Goal: Task Accomplishment & Management: Manage account settings

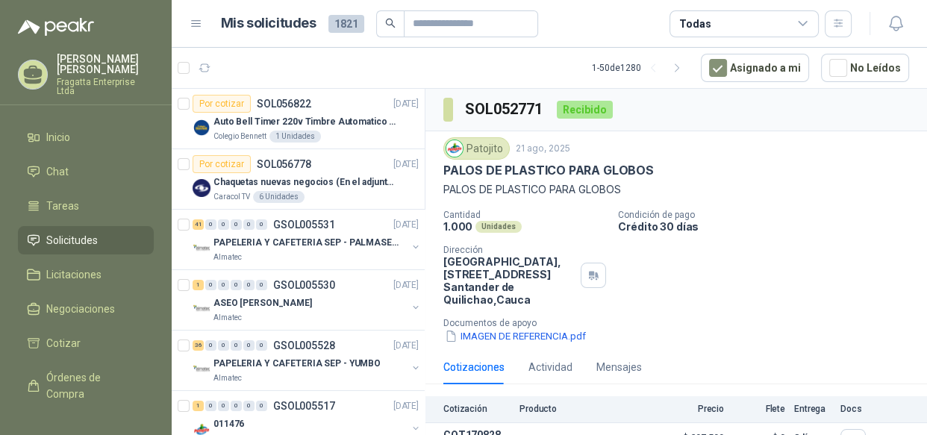
click at [803, 22] on icon at bounding box center [802, 23] width 13 height 13
click at [802, 22] on icon at bounding box center [802, 23] width 13 height 13
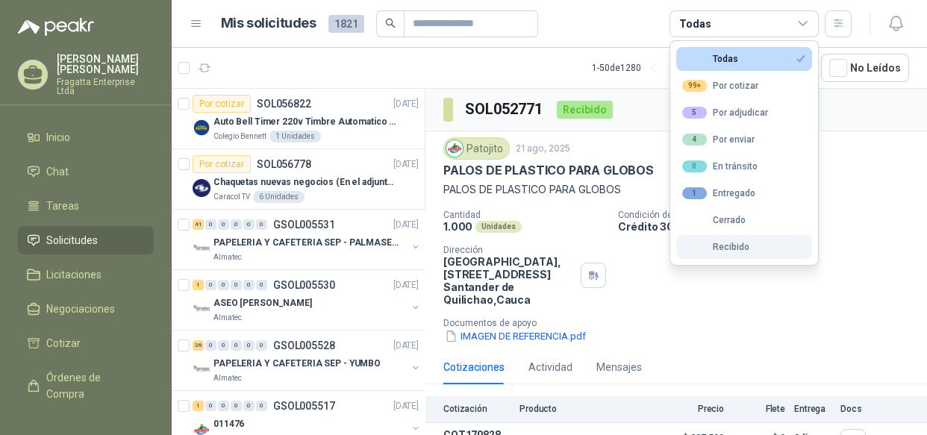
click at [723, 251] on div "Recibido" at bounding box center [715, 247] width 67 height 10
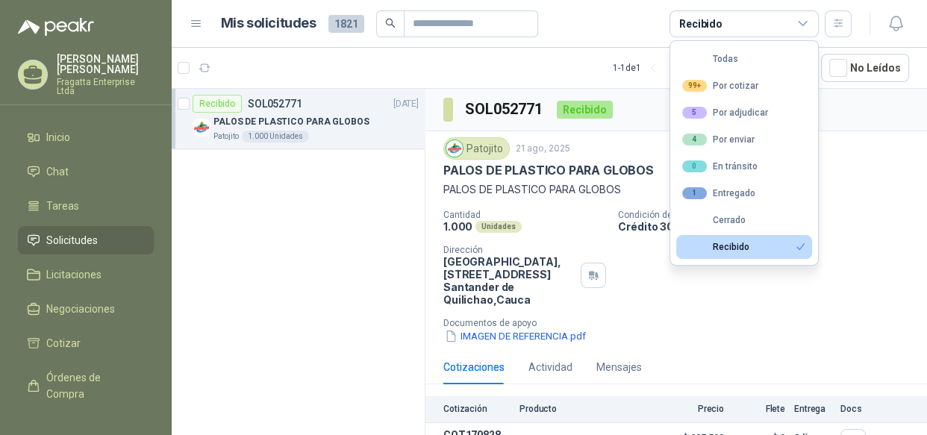
click at [798, 27] on icon at bounding box center [802, 23] width 13 height 13
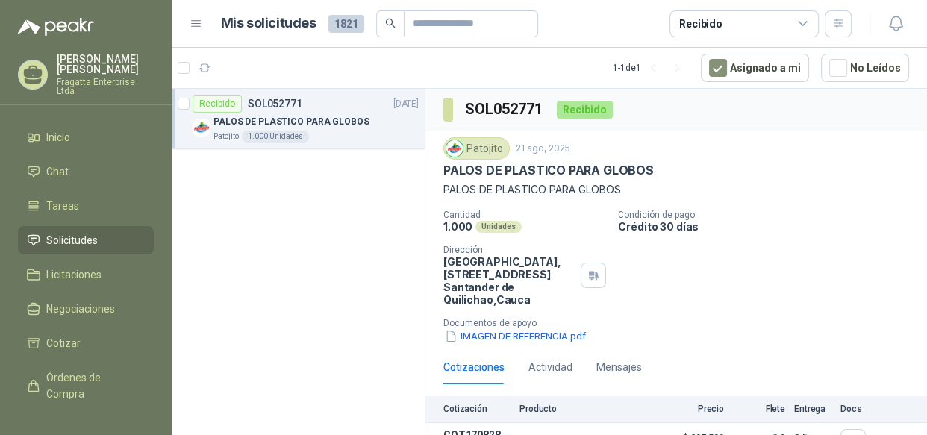
click at [67, 232] on span "Solicitudes" at bounding box center [72, 240] width 52 height 16
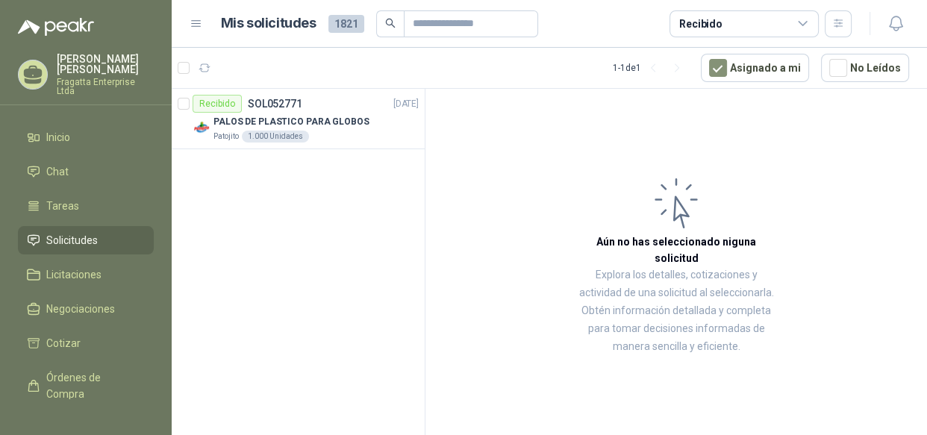
click at [802, 10] on div "Recibido" at bounding box center [744, 23] width 149 height 27
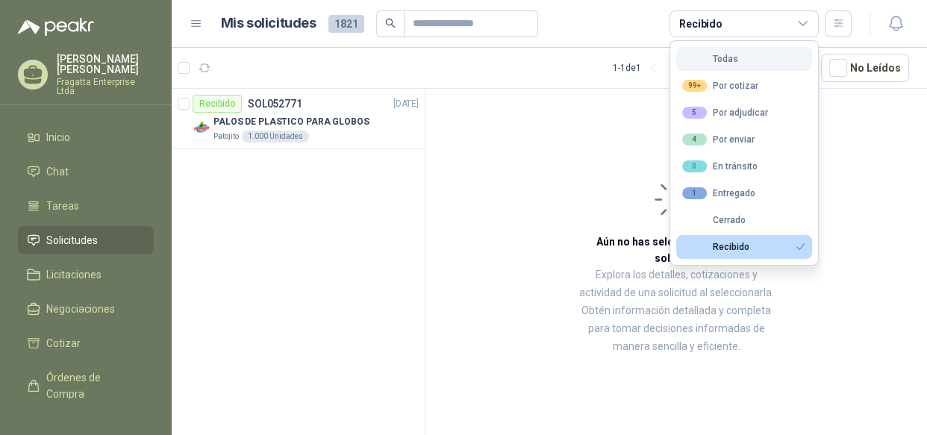
click at [731, 52] on button "Todas" at bounding box center [744, 59] width 136 height 24
